Goal: Information Seeking & Learning: Learn about a topic

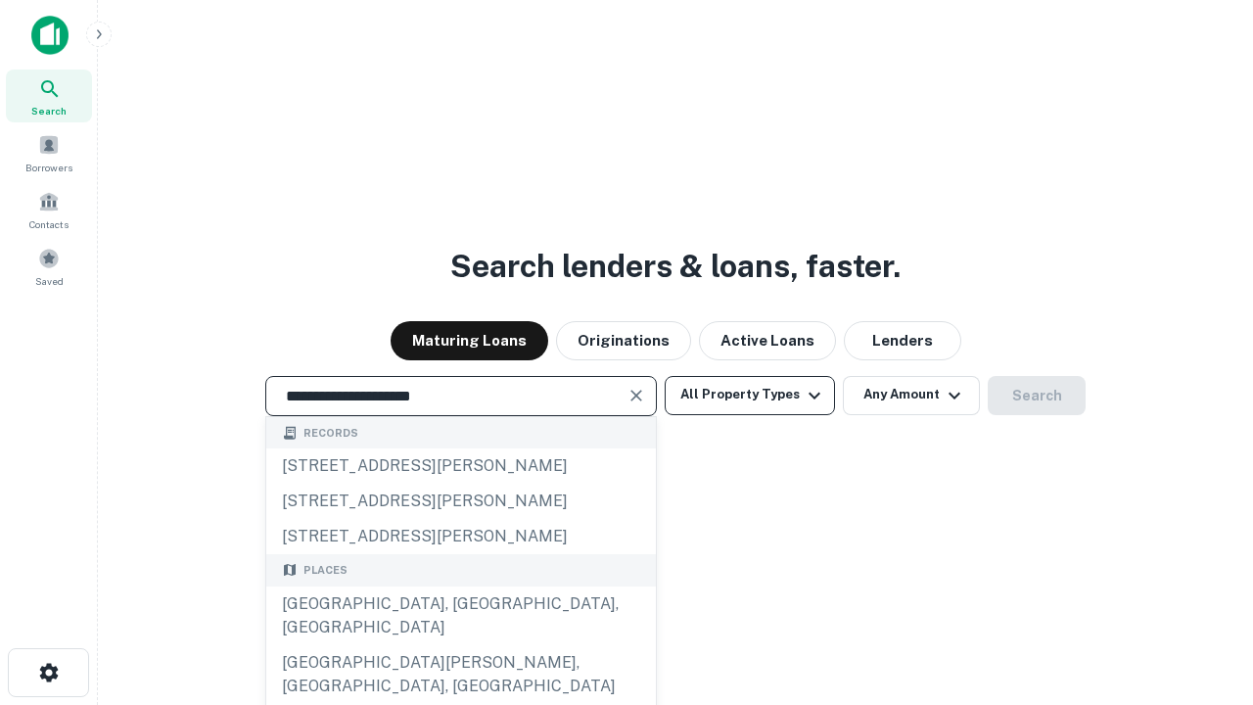
click at [460, 645] on div "[GEOGRAPHIC_DATA], [GEOGRAPHIC_DATA], [GEOGRAPHIC_DATA]" at bounding box center [461, 615] width 390 height 59
type input "**********"
click at [750, 394] on button "All Property Types" at bounding box center [750, 395] width 170 height 39
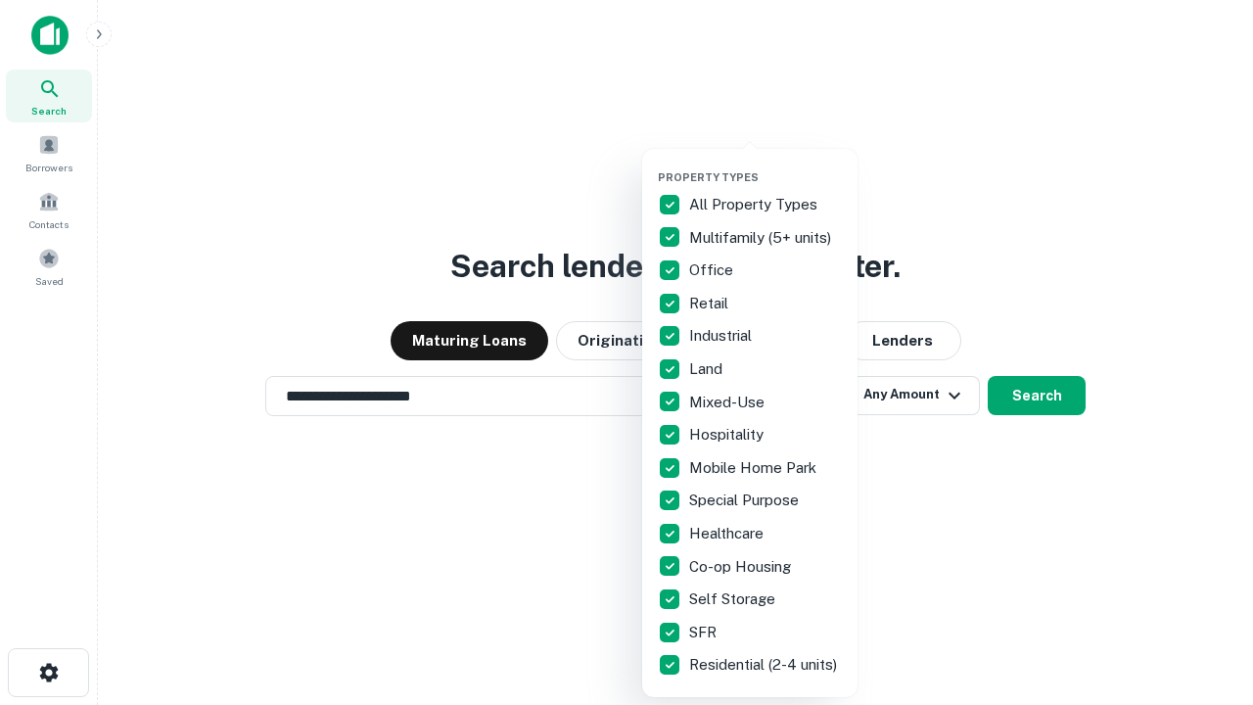
click at [765, 164] on button "button" at bounding box center [765, 164] width 215 height 1
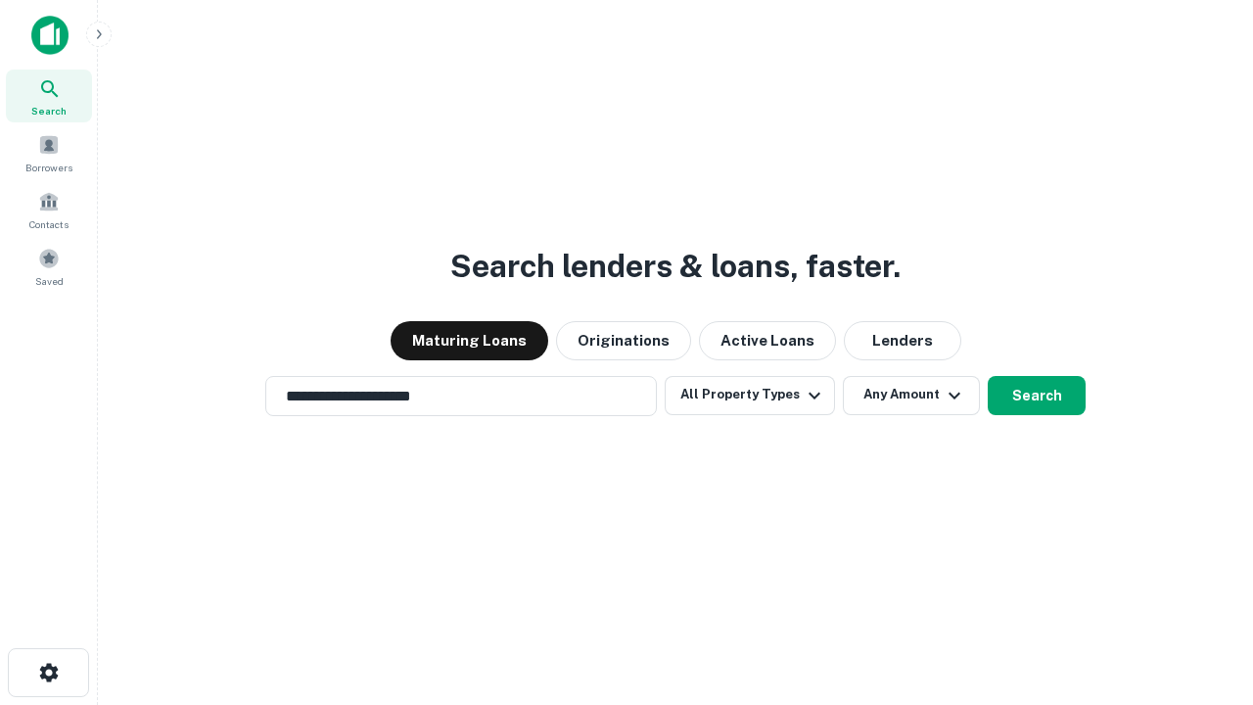
scroll to position [30, 0]
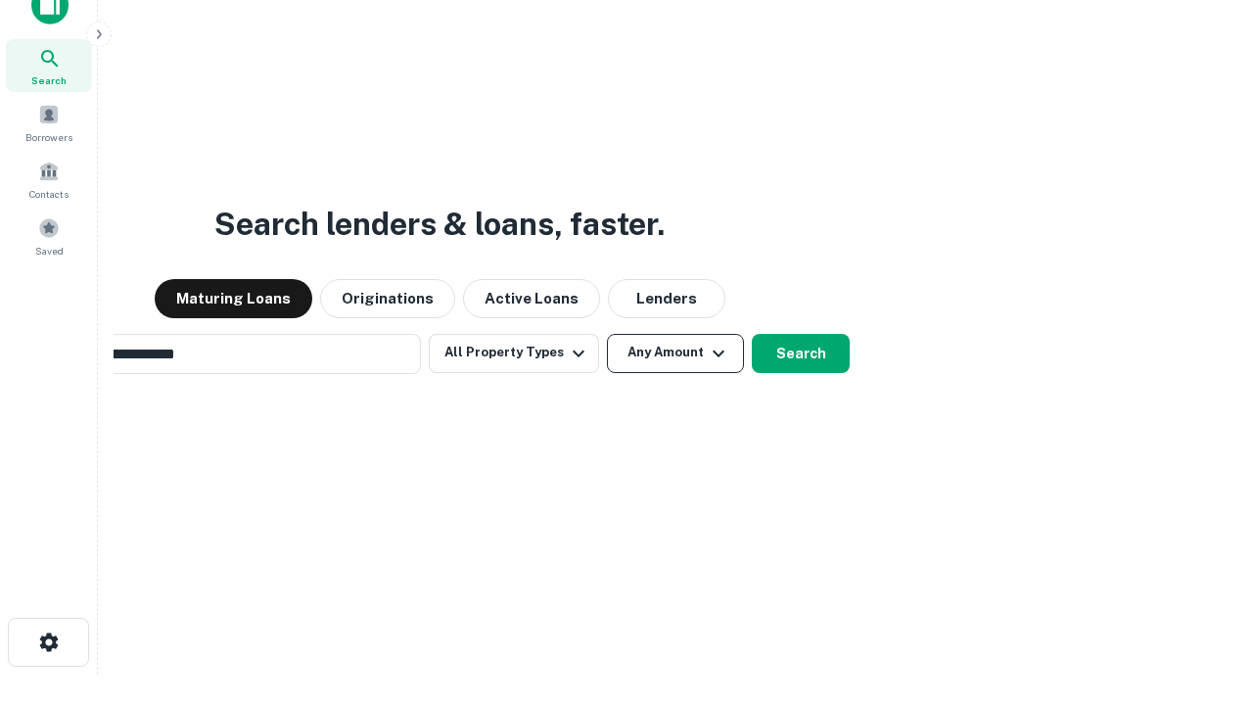
click at [607, 334] on button "Any Amount" at bounding box center [675, 353] width 137 height 39
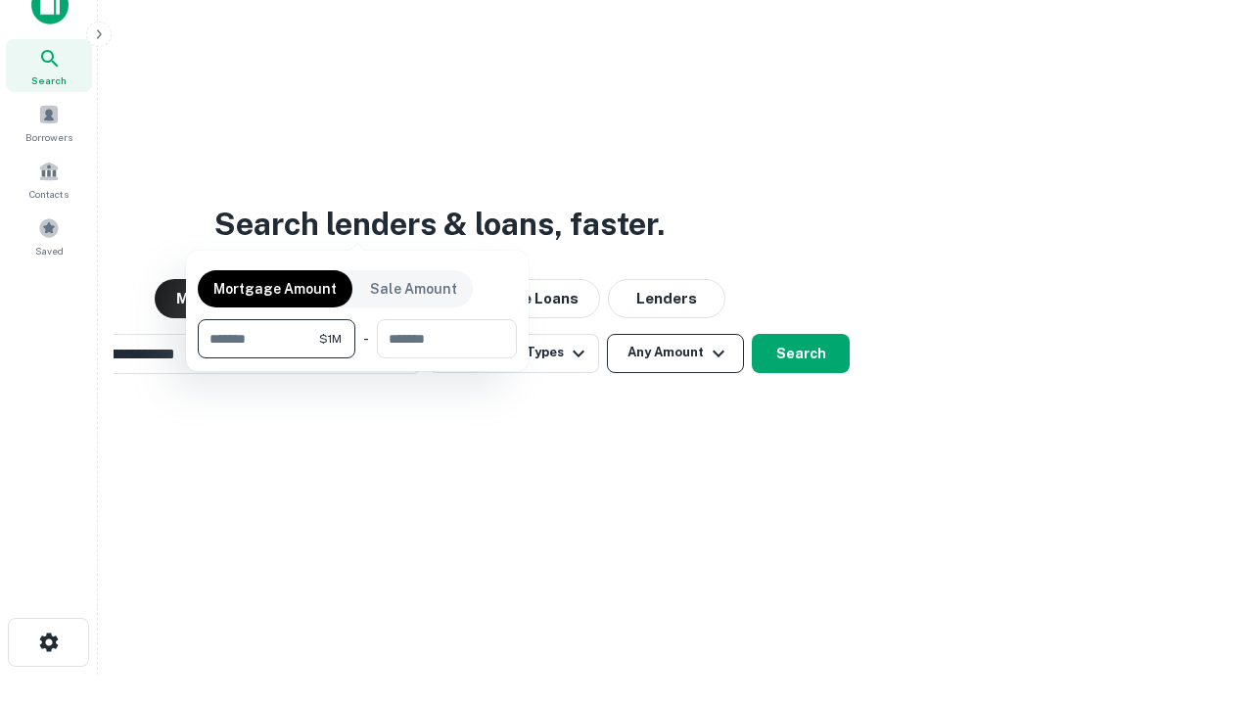
scroll to position [31, 0]
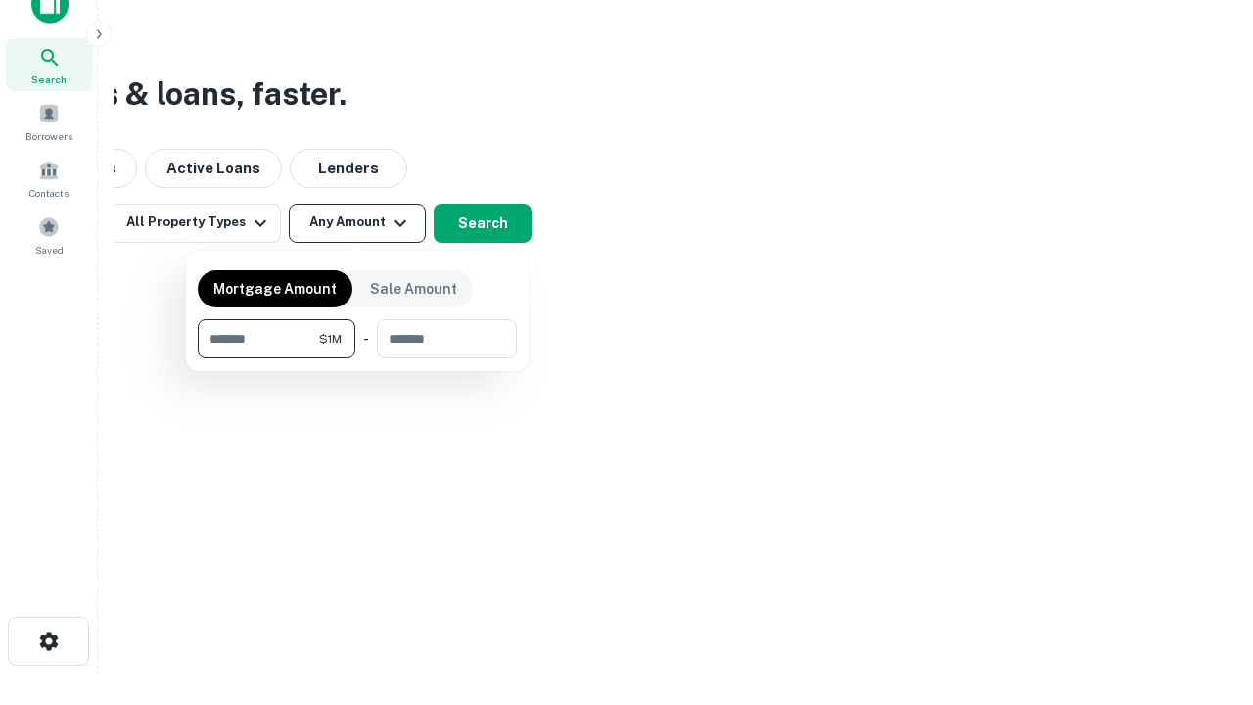
type input "*******"
click at [357, 358] on button "button" at bounding box center [357, 358] width 319 height 1
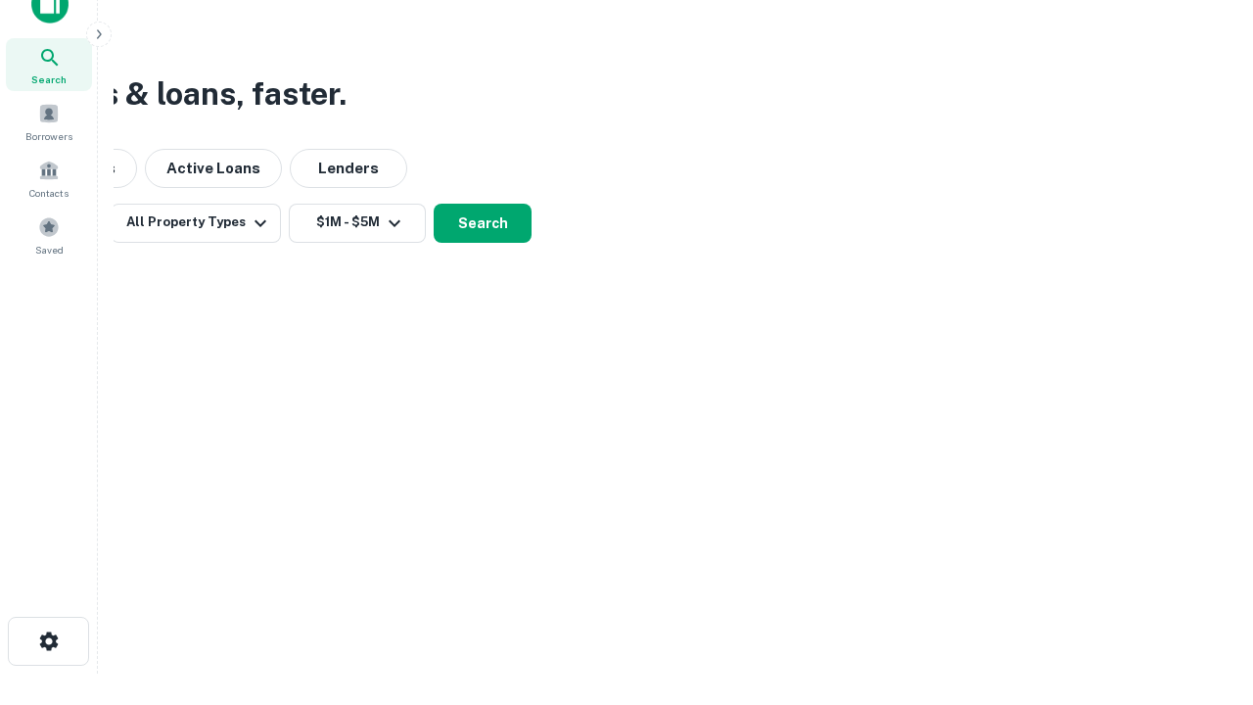
scroll to position [30, 0]
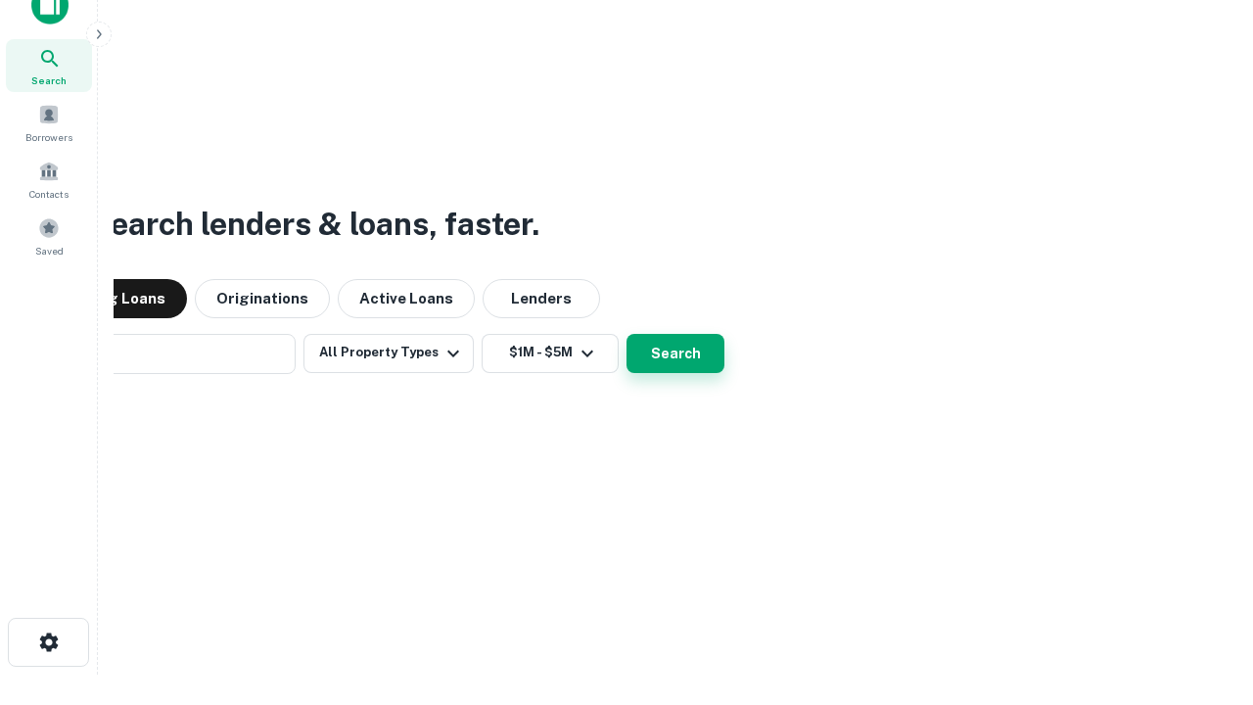
click at [626, 334] on button "Search" at bounding box center [675, 353] width 98 height 39
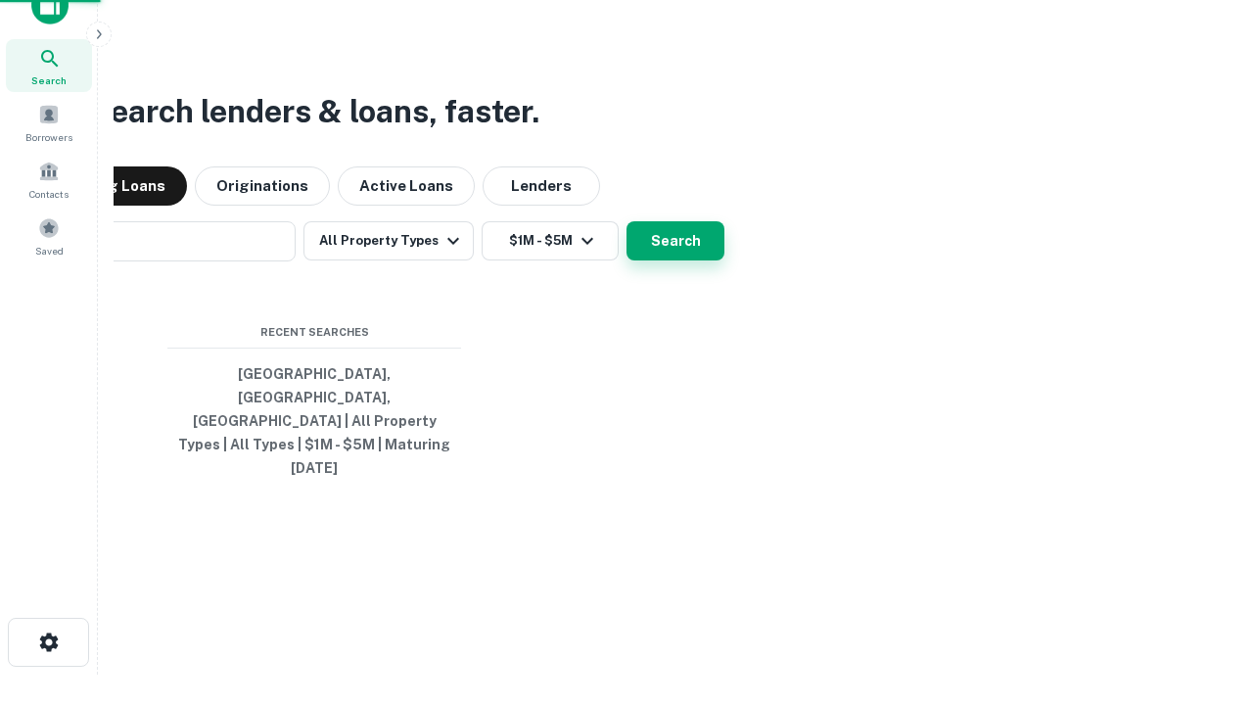
scroll to position [31, 0]
